Goal: Task Accomplishment & Management: Manage account settings

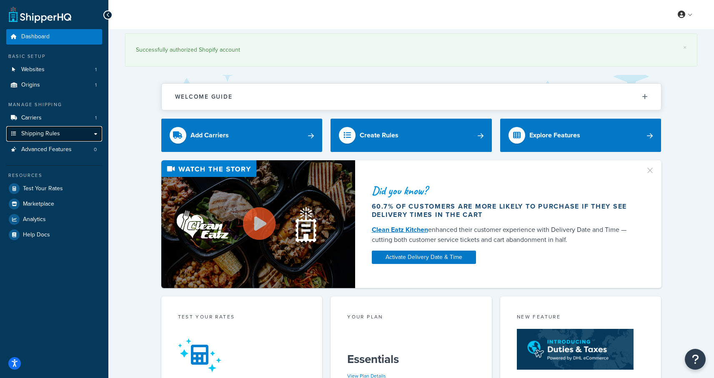
click at [43, 135] on span "Shipping Rules" at bounding box center [40, 133] width 39 height 7
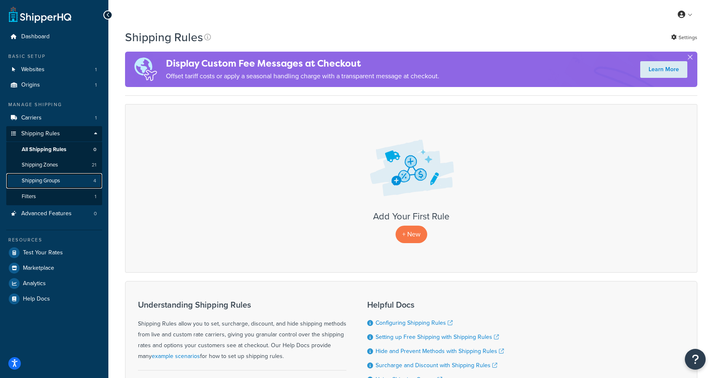
click at [42, 181] on span "Shipping Groups" at bounding box center [41, 181] width 38 height 7
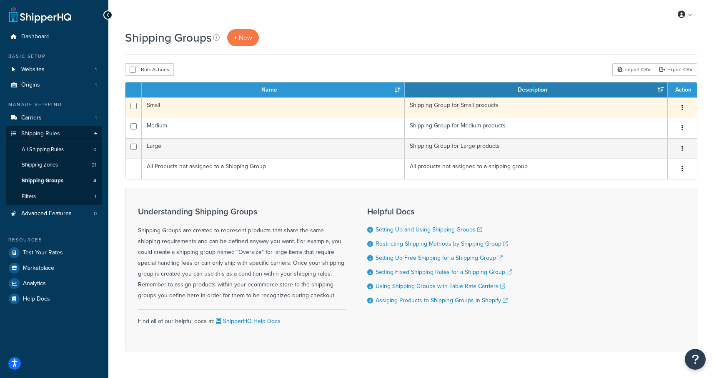
click at [682, 110] on icon "button" at bounding box center [683, 108] width 2 height 6
click at [642, 158] on link "Delete" at bounding box center [649, 158] width 66 height 17
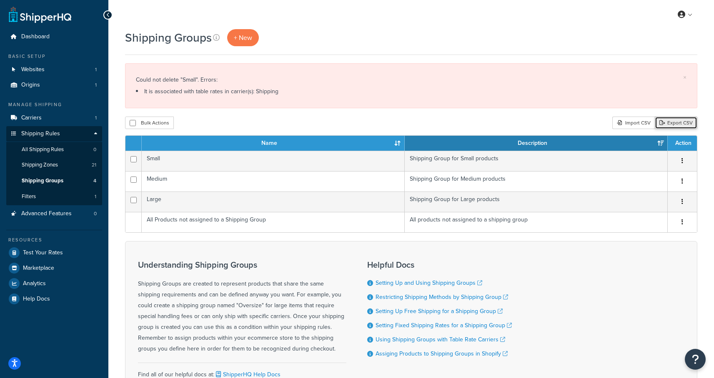
click at [679, 123] on link "Export CSV" at bounding box center [676, 123] width 43 height 13
click at [629, 123] on div "Import CSV" at bounding box center [633, 123] width 43 height 13
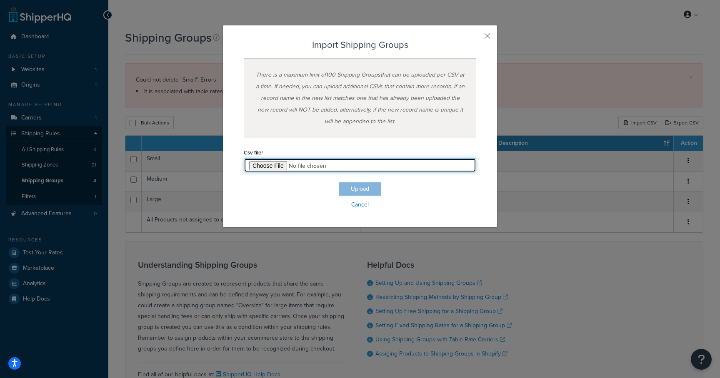
click at [268, 165] on input "file" at bounding box center [360, 165] width 233 height 14
type input "C:\fakepath\Shipping Group Import-2025-09-24 0824.csv"
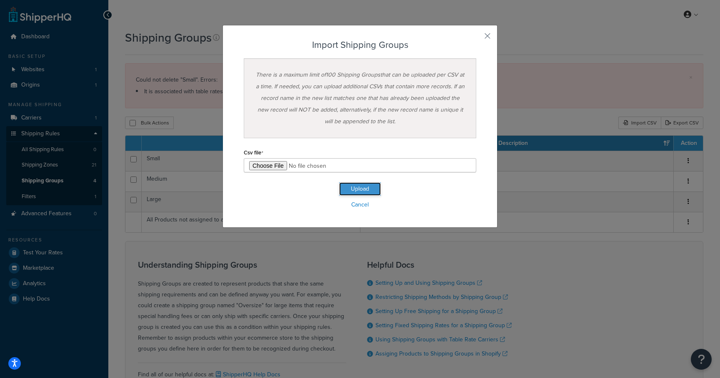
click at [355, 187] on button "Upload" at bounding box center [360, 189] width 42 height 13
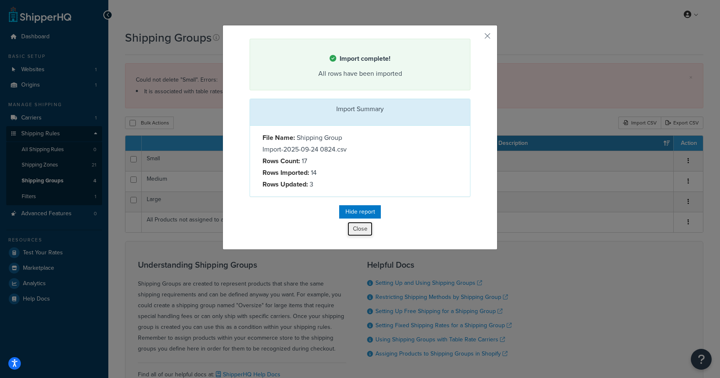
click at [358, 230] on button "Close" at bounding box center [360, 229] width 25 height 14
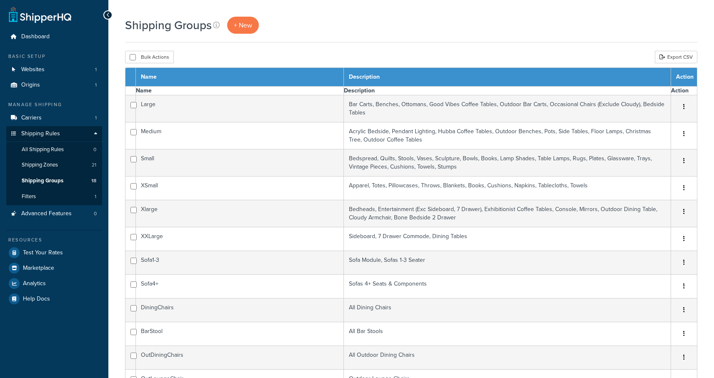
select select "15"
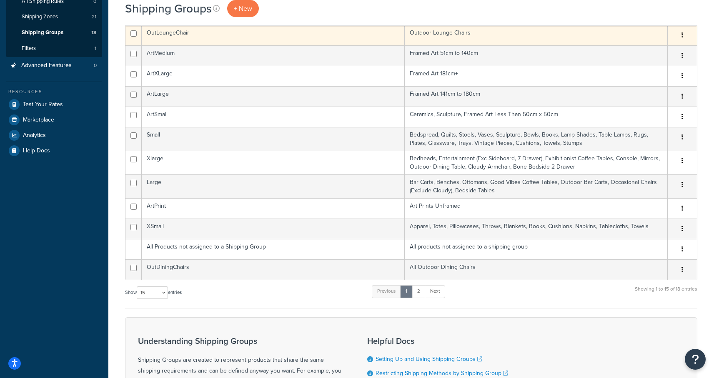
scroll to position [173, 0]
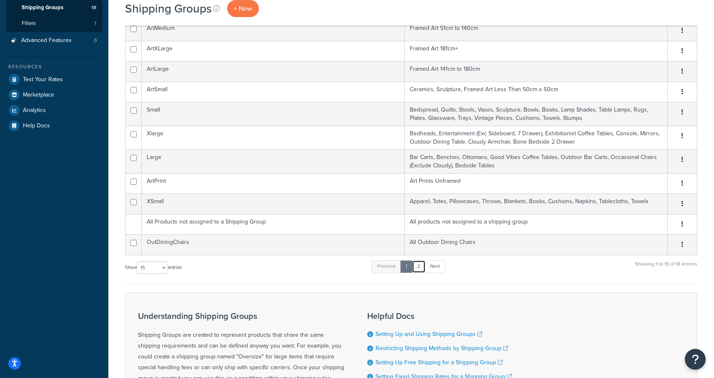
click at [422, 267] on link "2" at bounding box center [419, 267] width 14 height 13
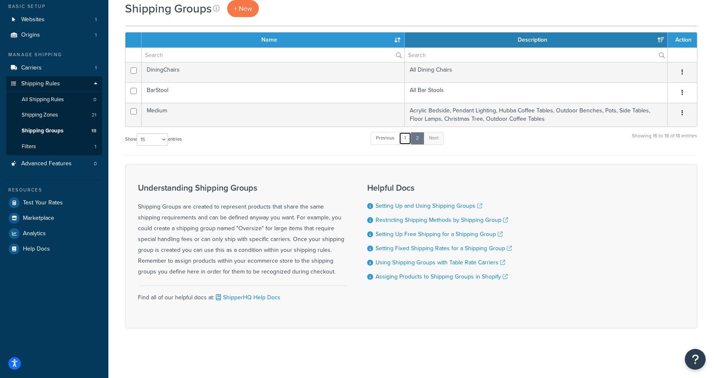
click at [407, 139] on link "1" at bounding box center [405, 138] width 13 height 13
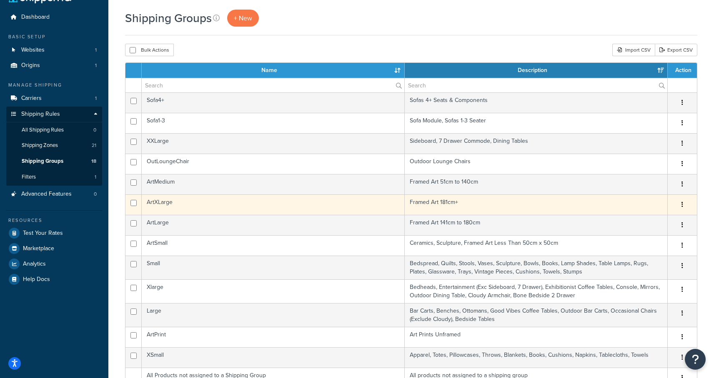
scroll to position [0, 0]
